Goal: Check status: Check status

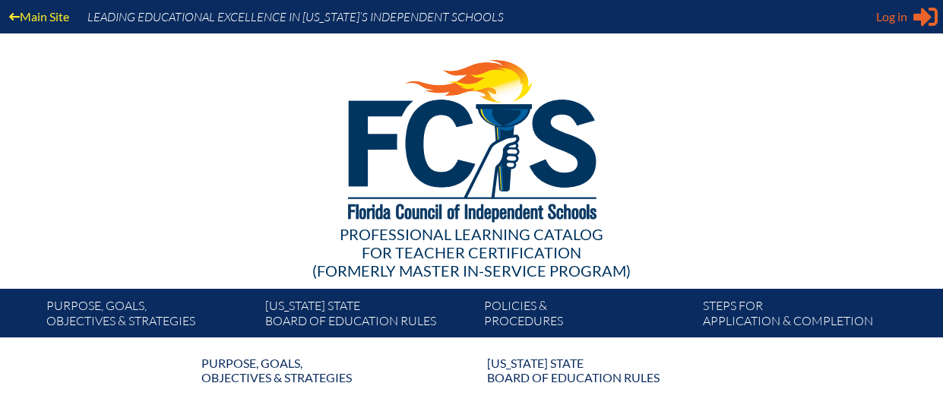
type input "[EMAIL_ADDRESS][DOMAIN_NAME]"
click at [914, 13] on icon "Sign in or register" at bounding box center [926, 17] width 24 height 24
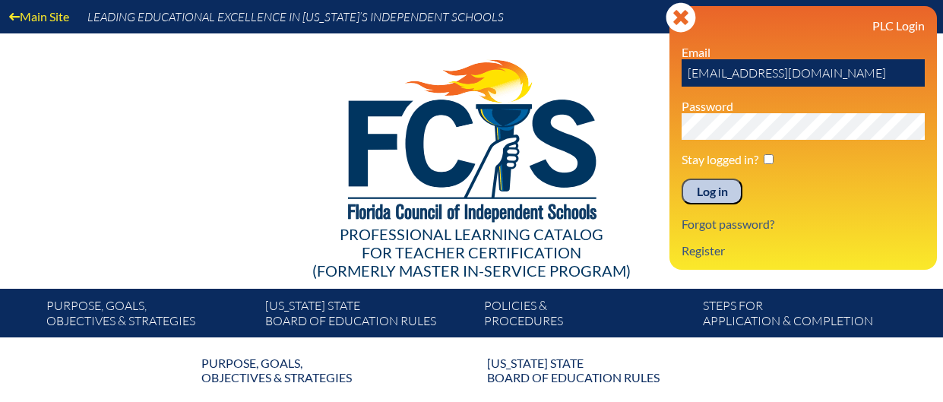
click at [699, 188] on input "Log in" at bounding box center [712, 192] width 61 height 26
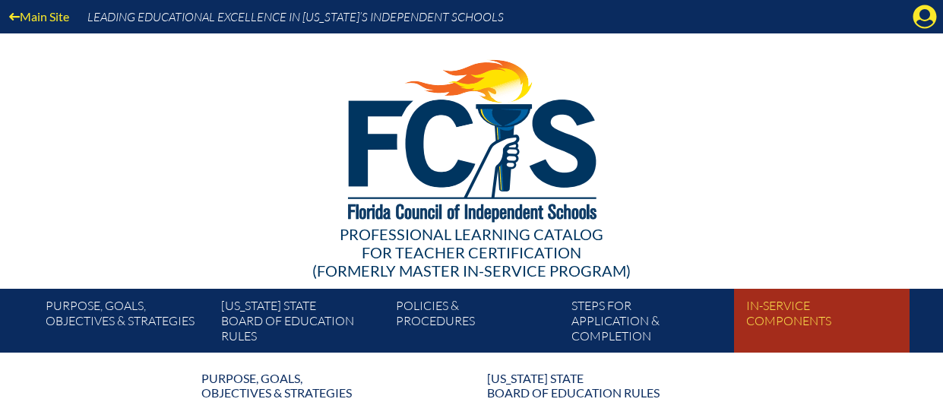
click at [793, 314] on link "In-service components" at bounding box center [827, 324] width 175 height 58
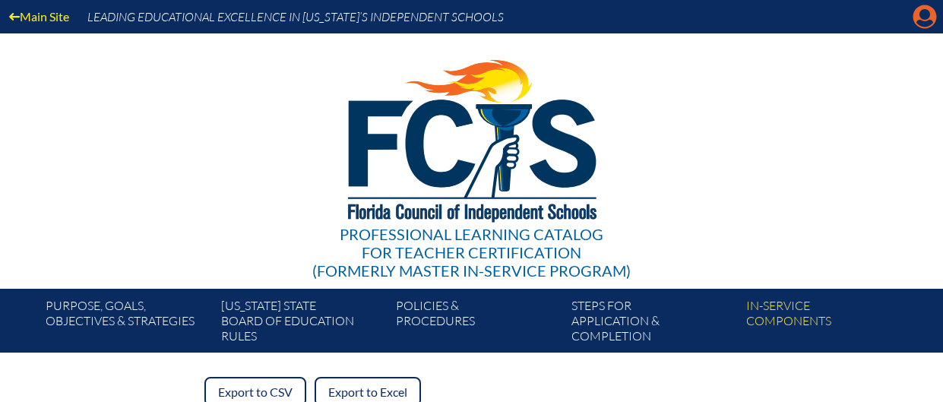
click at [923, 19] on icon "Manage account" at bounding box center [925, 17] width 24 height 24
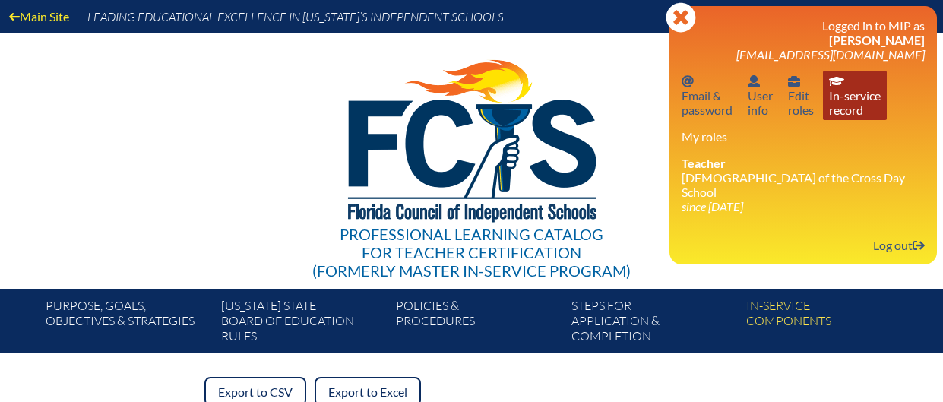
click at [847, 103] on link "In-service record In-service record" at bounding box center [855, 95] width 64 height 49
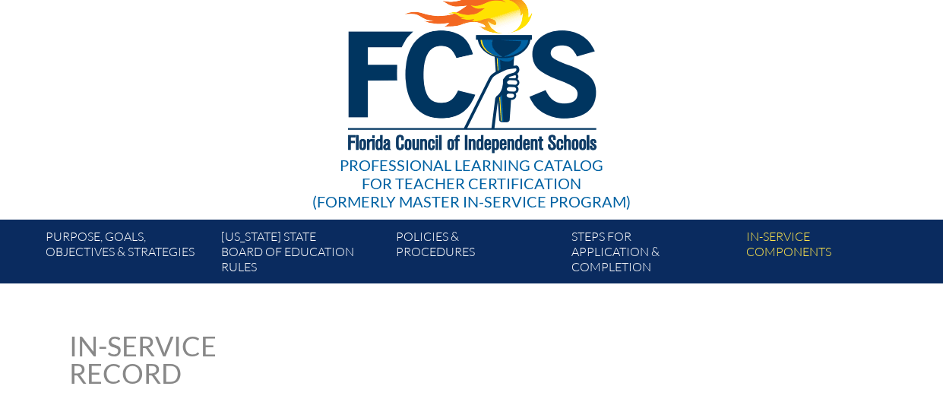
scroll to position [65, 0]
